Goal: Find contact information: Find contact information

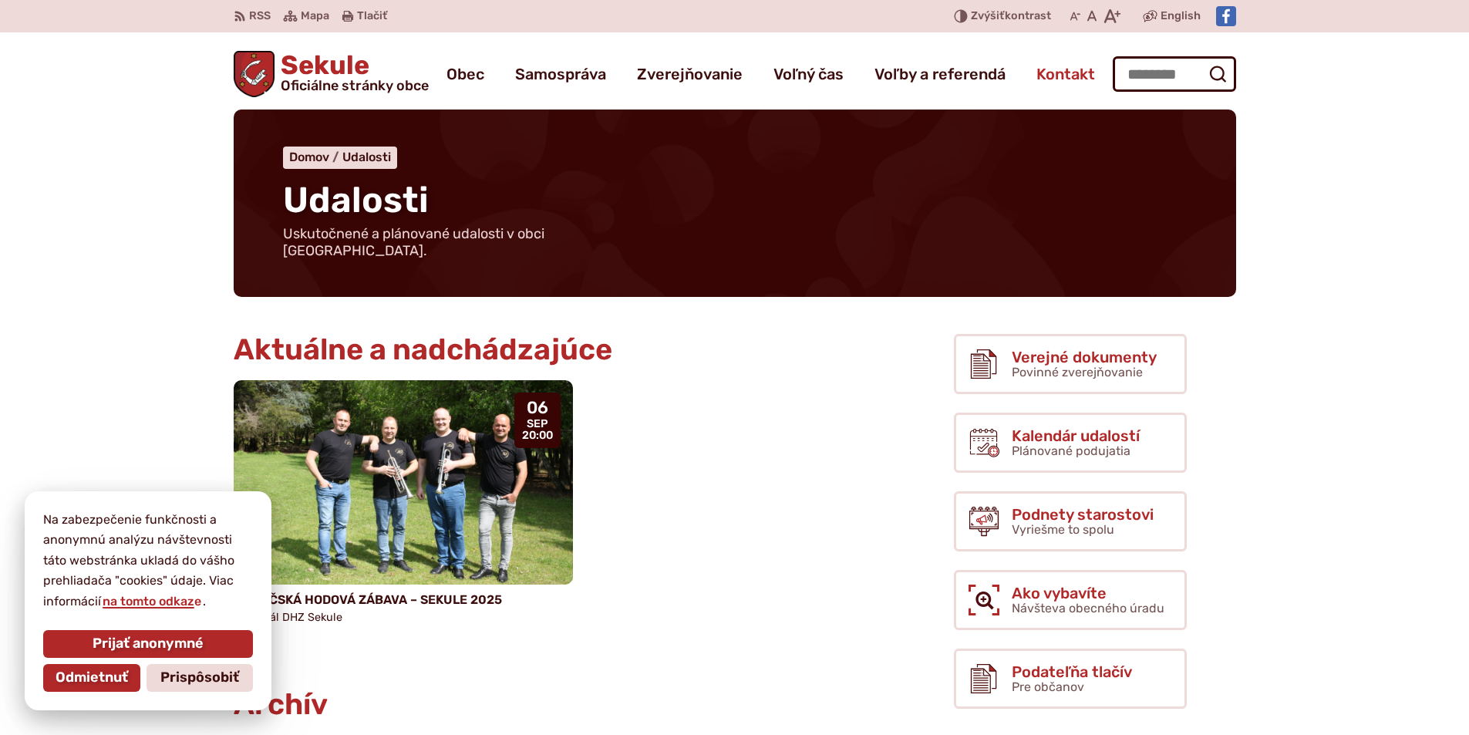
click at [1066, 75] on span "Kontakt" at bounding box center [1066, 73] width 59 height 43
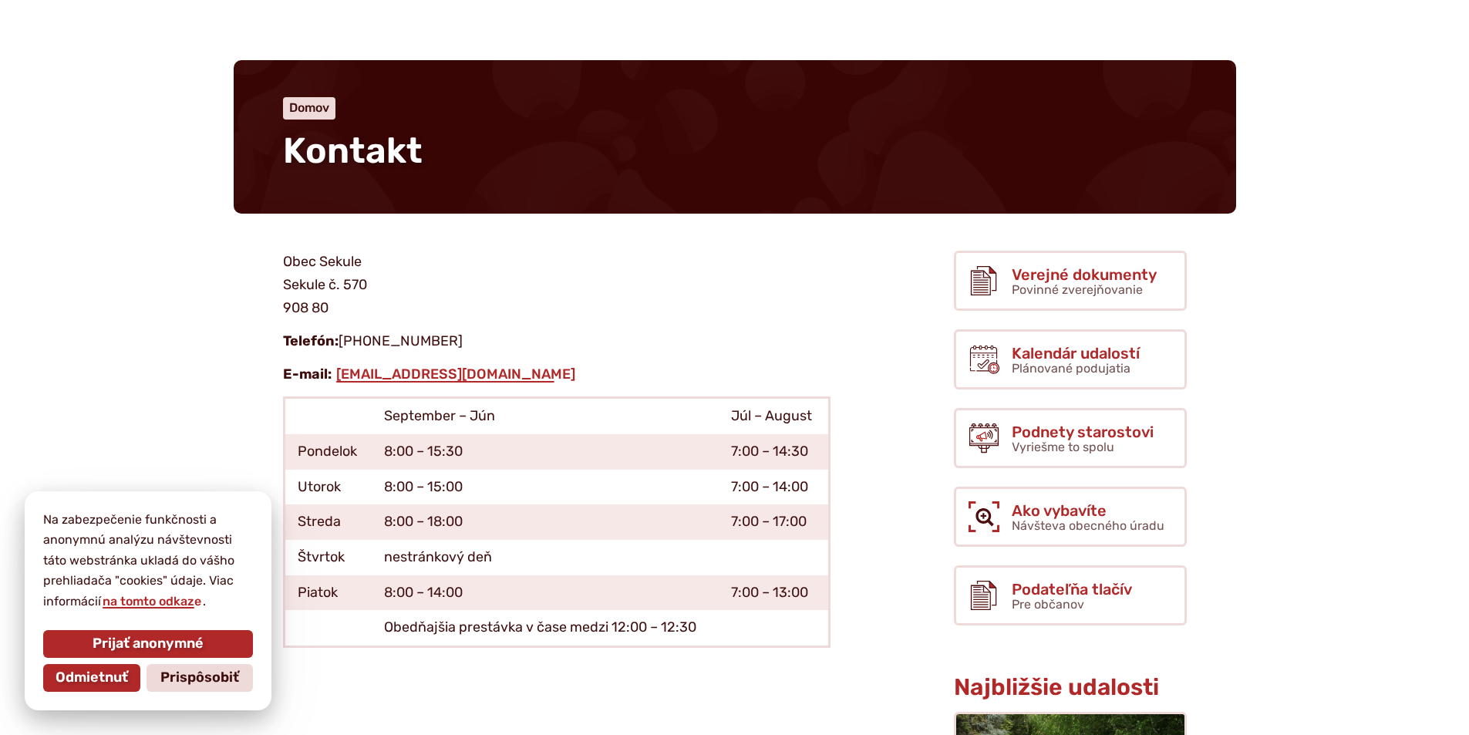
scroll to position [77, 0]
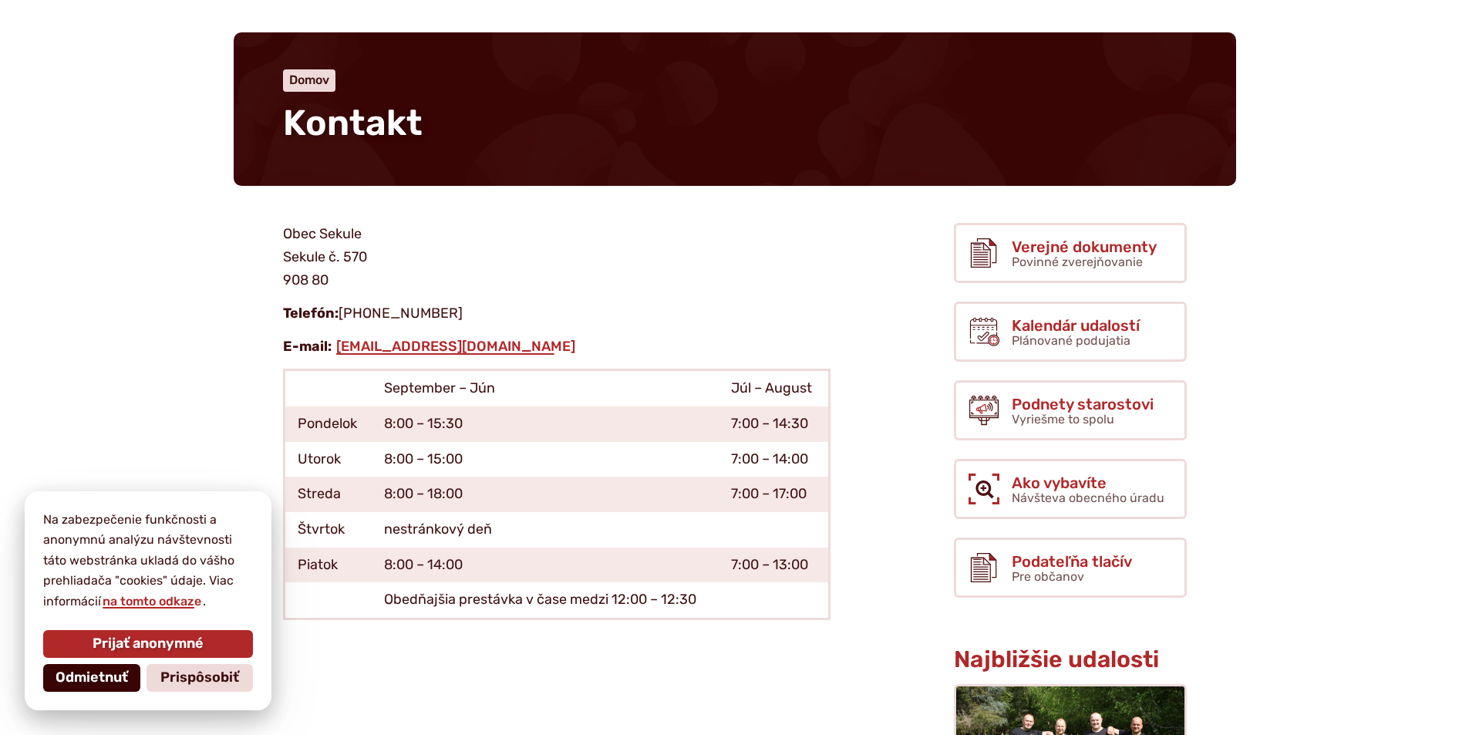
drag, startPoint x: 115, startPoint y: 683, endPoint x: 148, endPoint y: 604, distance: 85.4
click at [115, 681] on span "Odmietnuť" at bounding box center [92, 677] width 73 height 17
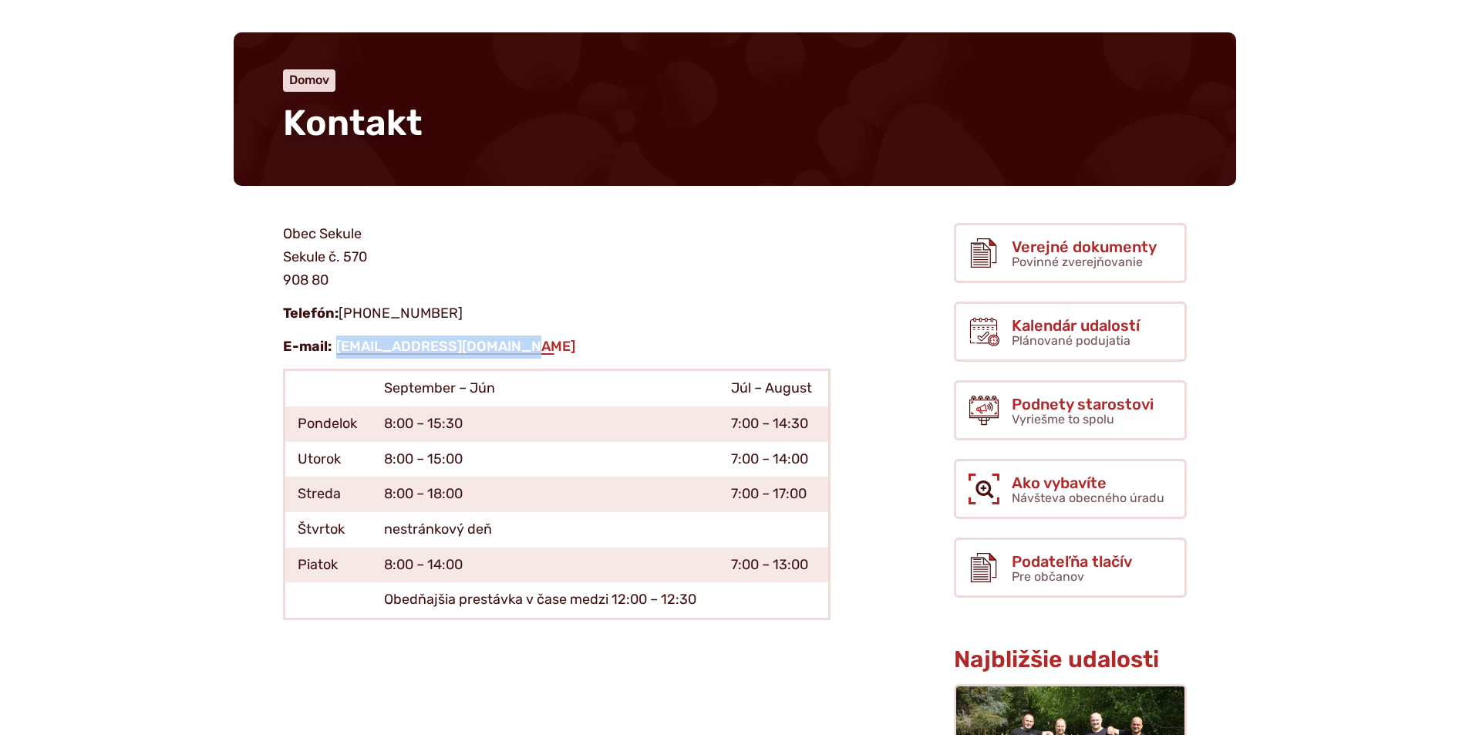
drag, startPoint x: 333, startPoint y: 344, endPoint x: 526, endPoint y: 334, distance: 193.1
copy link "[EMAIL_ADDRESS][DOMAIN_NAME]"
